Goal: Entertainment & Leisure: Consume media (video, audio)

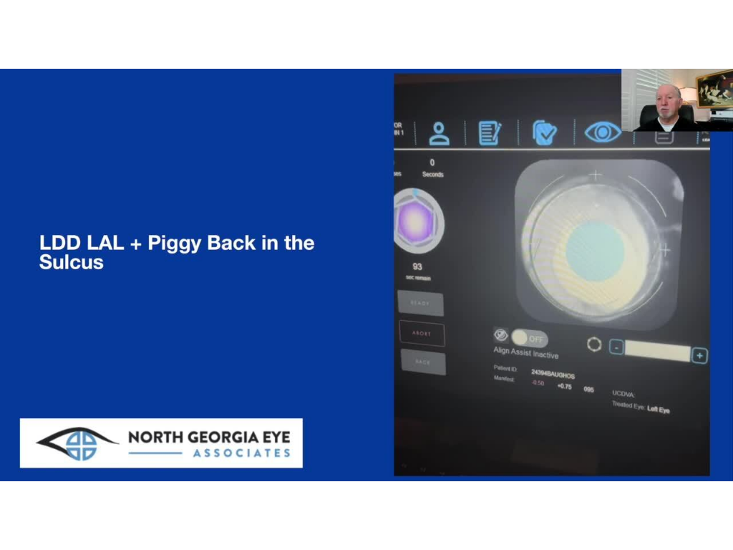
click at [438, 296] on div "10 seconds Tap to unmute" at bounding box center [366, 275] width 733 height 550
click at [438, 244] on div "10 seconds Tap to unmute" at bounding box center [366, 275] width 733 height 550
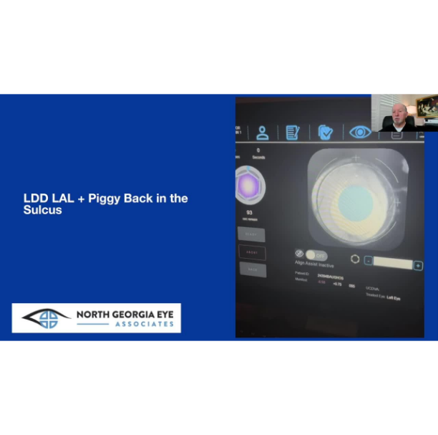
scroll to position [54, 0]
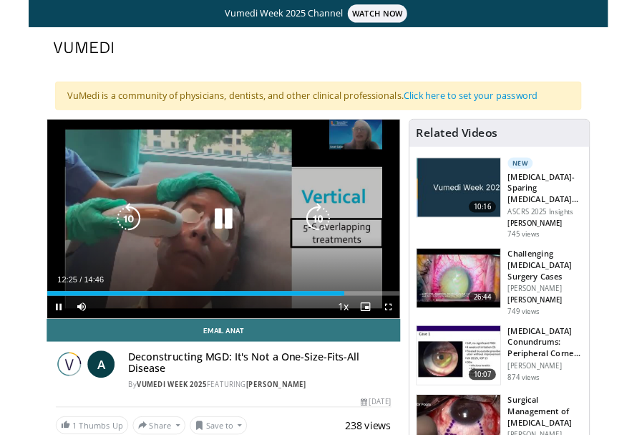
scroll to position [158, 0]
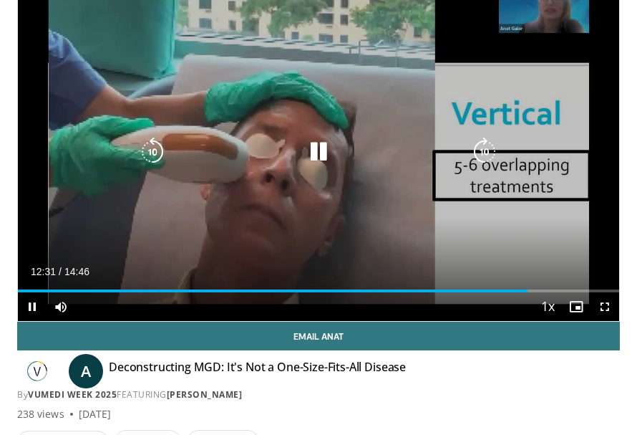
click at [320, 144] on icon "Video Player" at bounding box center [318, 151] width 29 height 29
